Goal: Information Seeking & Learning: Check status

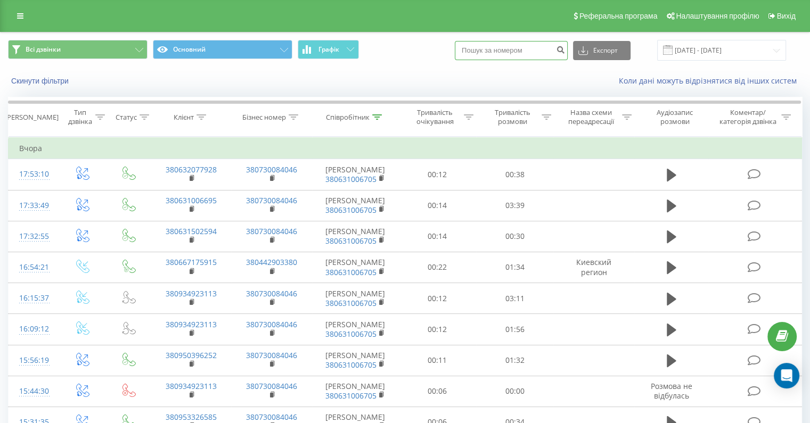
click at [512, 58] on input at bounding box center [511, 50] width 113 height 19
paste input "0660762064"
type input "0660762064"
click at [565, 52] on icon "submit" at bounding box center [560, 48] width 9 height 6
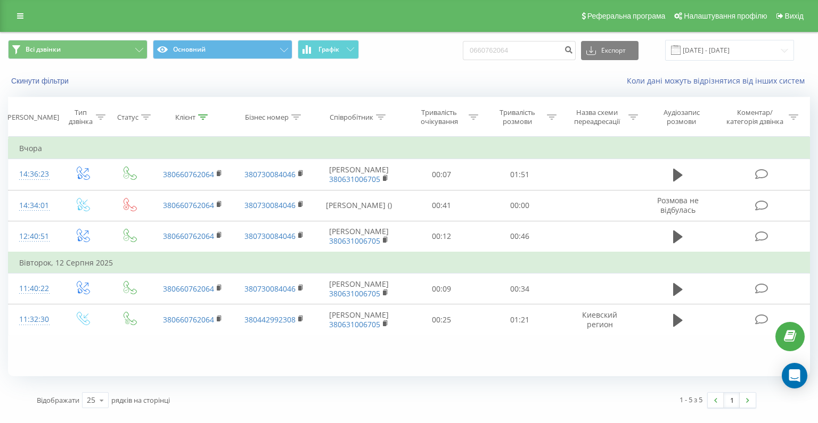
click at [0, 75] on div "Всі дзвінки Основний Графік 0660762064 Експорт .csv .xls .xlsx 21.05.2025 - 21.…" at bounding box center [409, 224] width 818 height 385
drag, startPoint x: 544, startPoint y: 50, endPoint x: 487, endPoint y: 53, distance: 57.6
click at [489, 51] on input "0660762064" at bounding box center [519, 50] width 113 height 19
paste input "950396252"
type input "0950396252"
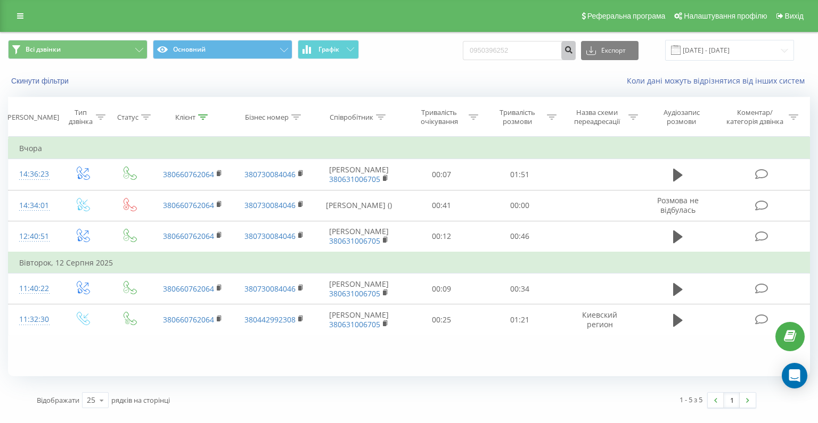
click at [573, 50] on icon "submit" at bounding box center [568, 48] width 9 height 6
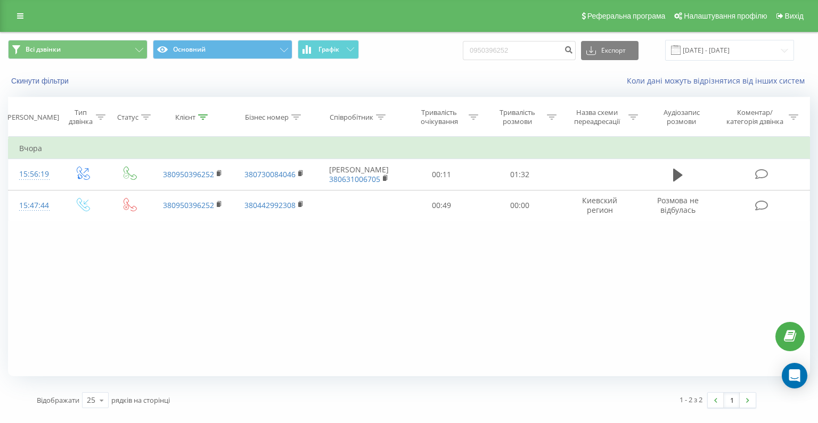
click at [58, 326] on div "Фільтрувати за умовою Дорівнює Введіть значення Скасувати OK Фільтрувати за умо…" at bounding box center [409, 257] width 802 height 240
